Goal: Task Accomplishment & Management: Manage account settings

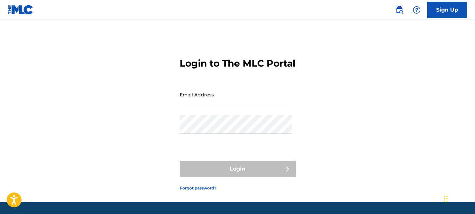
click at [246, 93] on form "Login to The MLC Portal Email Address Password Login Forgot password?" at bounding box center [238, 118] width 116 height 165
click at [242, 115] on div "Email Address" at bounding box center [236, 100] width 112 height 30
click at [250, 104] on input "Email Address" at bounding box center [236, 94] width 112 height 19
type input "[EMAIL_ADDRESS][DOMAIN_NAME]"
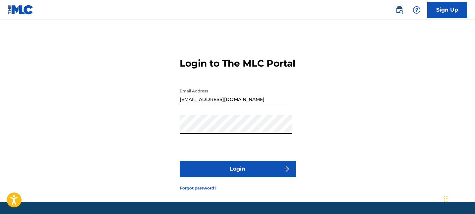
click at [215, 173] on button "Login" at bounding box center [238, 169] width 116 height 17
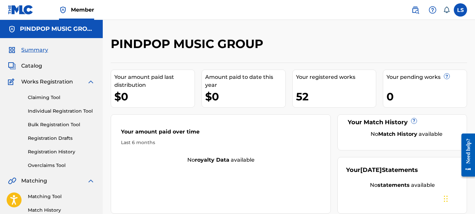
click at [49, 148] on div "Claiming Tool Individual Registration Tool Bulk Registration Tool Registration …" at bounding box center [51, 127] width 87 height 83
click at [49, 150] on link "Registration History" at bounding box center [61, 152] width 67 height 7
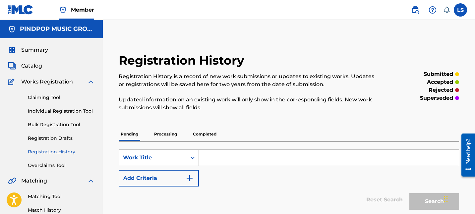
click at [196, 137] on p "Completed" at bounding box center [205, 134] width 28 height 14
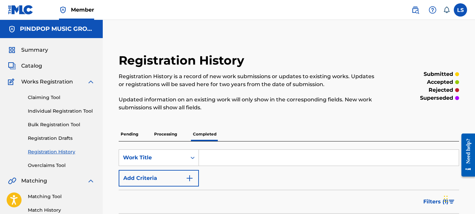
click at [38, 47] on span "Summary" at bounding box center [34, 50] width 27 height 8
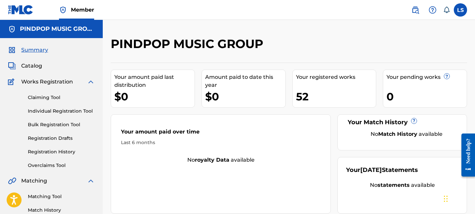
click at [65, 152] on link "Registration History" at bounding box center [61, 152] width 67 height 7
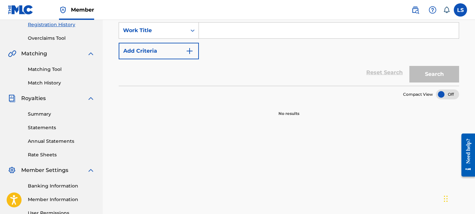
scroll to position [97, 0]
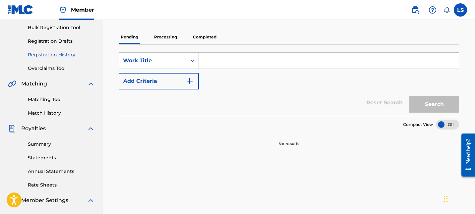
click at [176, 33] on p "Processing" at bounding box center [165, 37] width 27 height 14
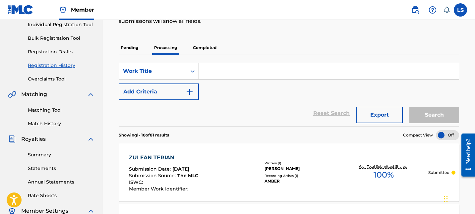
scroll to position [86, 0]
click at [208, 46] on p "Completed" at bounding box center [205, 48] width 28 height 14
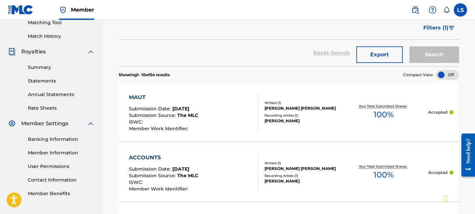
scroll to position [721, 0]
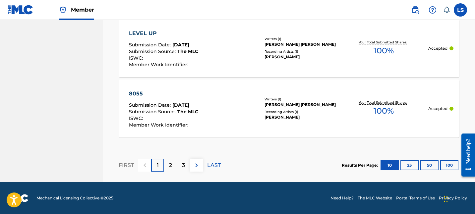
click at [449, 168] on button "100" at bounding box center [449, 165] width 18 height 10
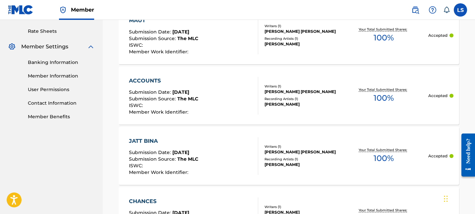
scroll to position [0, 0]
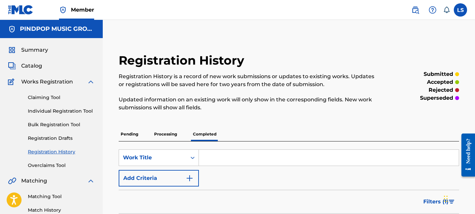
click at [294, 90] on div "Registration History is a record of new work submissions or updates to existing…" at bounding box center [250, 92] width 262 height 39
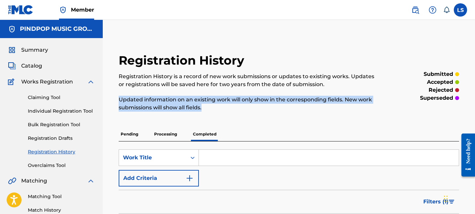
click at [294, 90] on div "Registration History is a record of new work submissions or updates to existing…" at bounding box center [250, 92] width 262 height 39
click at [191, 89] on div "Registration History is a record of new work submissions or updates to existing…" at bounding box center [250, 92] width 262 height 39
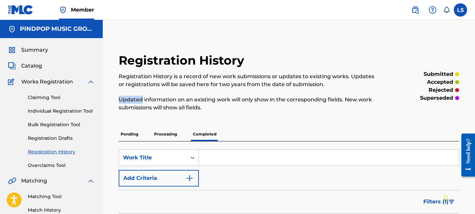
click at [191, 89] on div "Registration History is a record of new work submissions or updates to existing…" at bounding box center [250, 92] width 262 height 39
click at [194, 89] on div "Registration History is a record of new work submissions or updates to existing…" at bounding box center [250, 92] width 262 height 39
click at [68, 139] on link "Registration Drafts" at bounding box center [61, 138] width 67 height 7
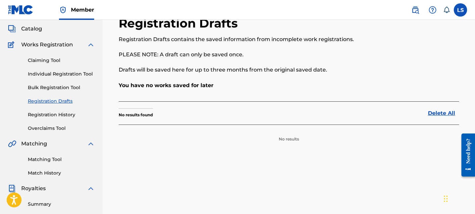
scroll to position [77, 0]
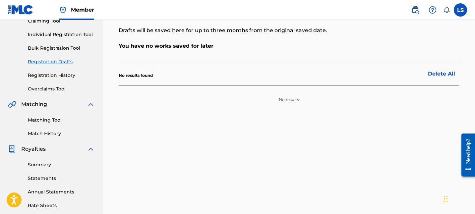
click at [50, 50] on link "Bulk Registration Tool" at bounding box center [61, 48] width 67 height 7
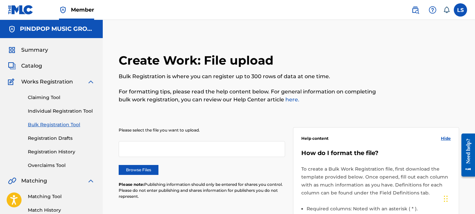
click at [52, 106] on div "Claiming Tool Individual Registration Tool Bulk Registration Tool Registration …" at bounding box center [51, 127] width 87 height 83
click at [52, 108] on link "Individual Registration Tool" at bounding box center [61, 111] width 67 height 7
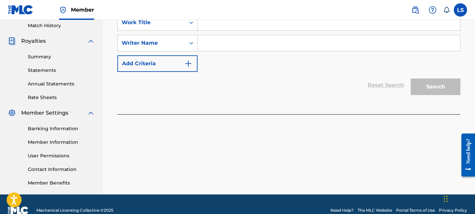
scroll to position [197, 0]
